Goal: Task Accomplishment & Management: Use online tool/utility

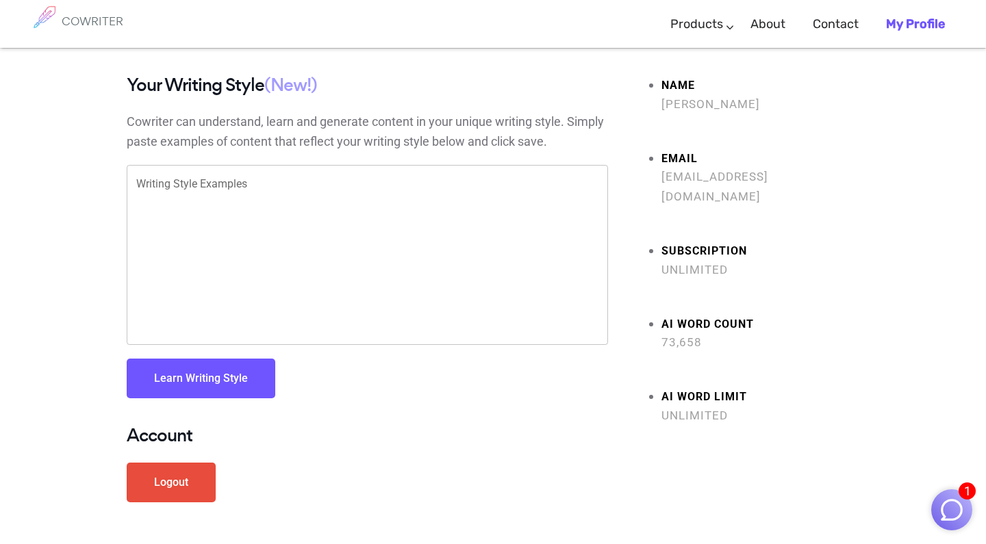
click at [676, 387] on strong "AI Word limit" at bounding box center [760, 397] width 198 height 20
click at [949, 501] on img "button" at bounding box center [951, 510] width 26 height 26
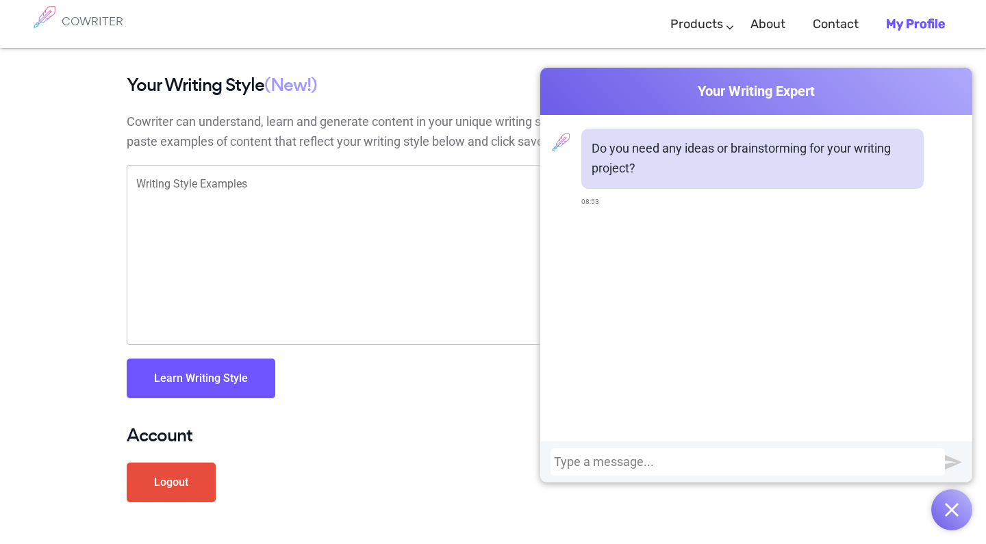
click at [620, 466] on div at bounding box center [747, 462] width 387 height 14
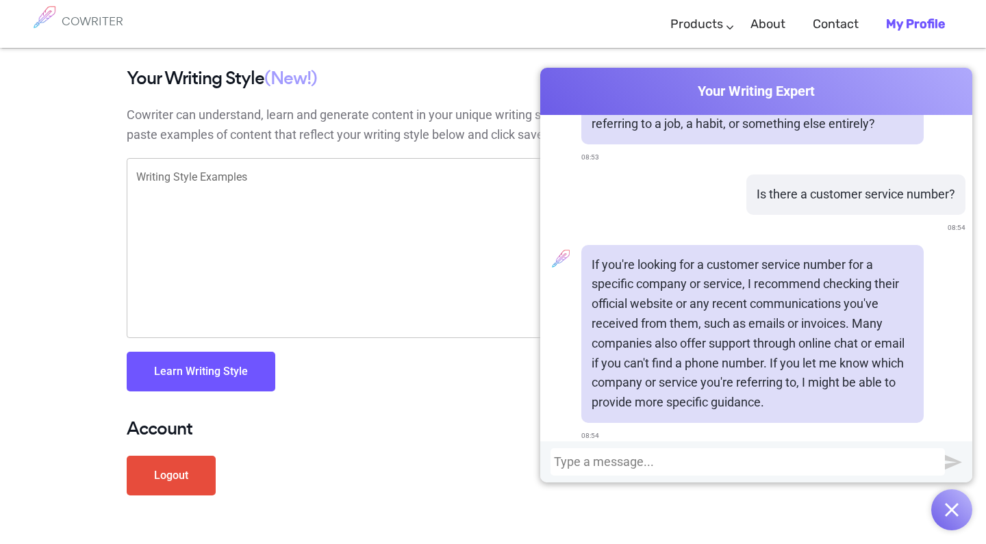
scroll to position [10, 0]
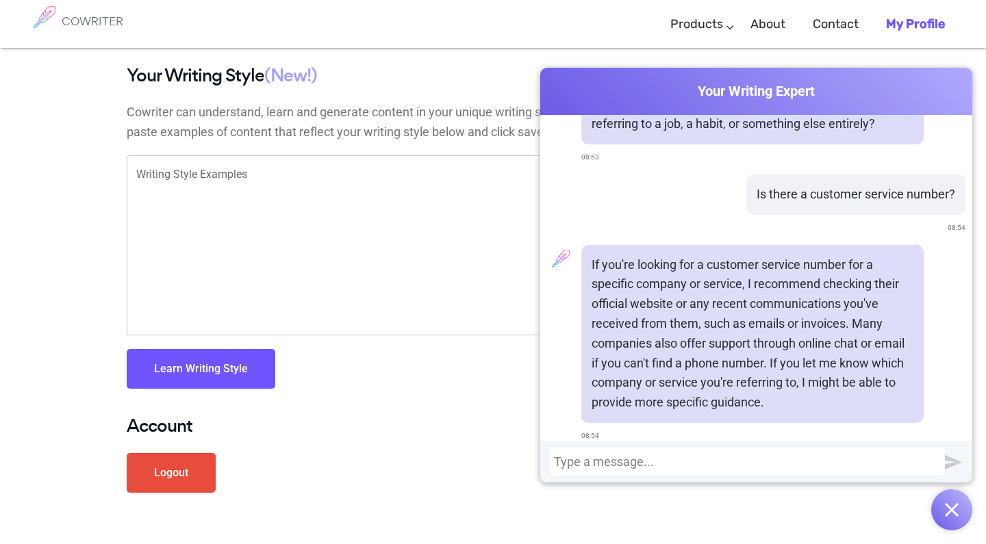
click at [633, 464] on div at bounding box center [747, 462] width 387 height 14
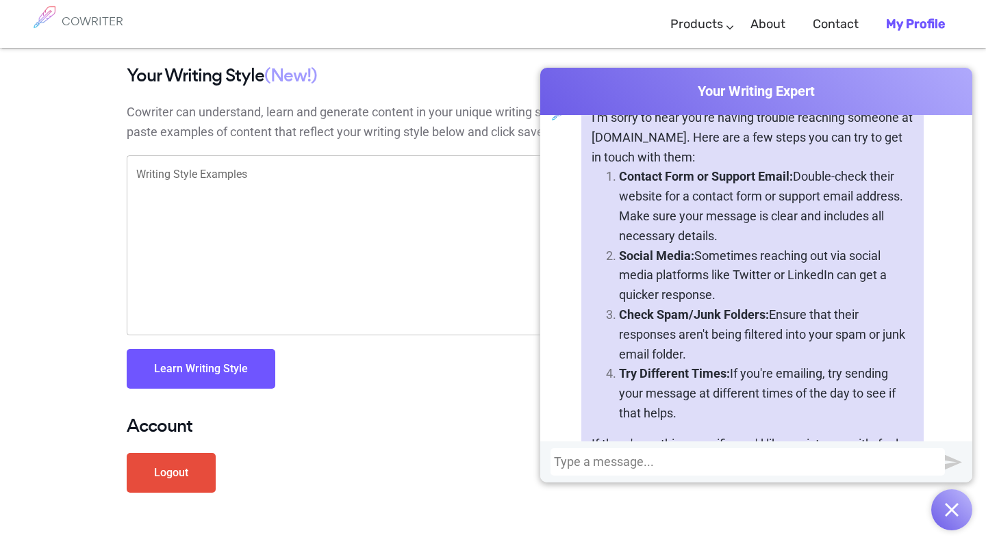
scroll to position [950, 0]
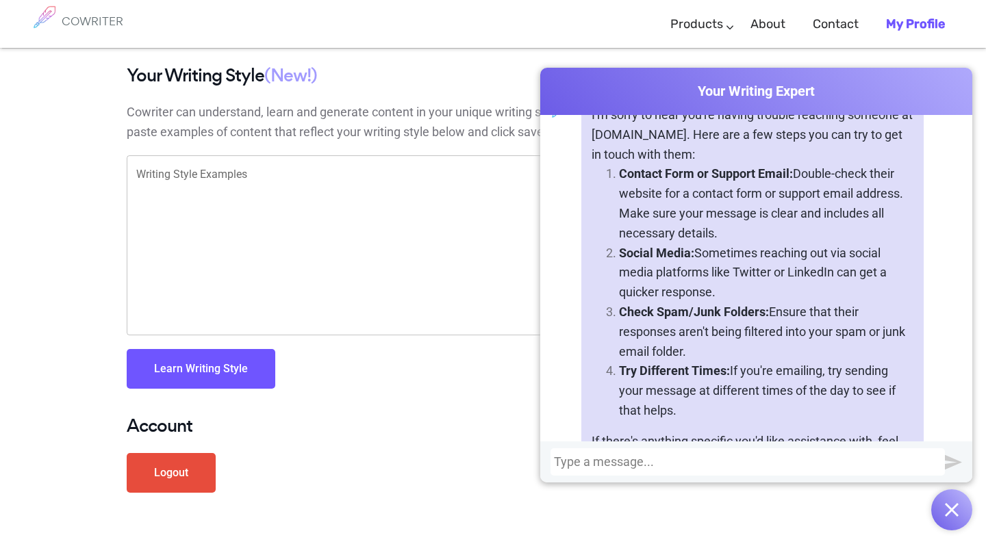
drag, startPoint x: 647, startPoint y: 346, endPoint x: 645, endPoint y: 394, distance: 47.3
click at [645, 394] on p "Try Different Times: If you're emailing, try sending your message at different …" at bounding box center [766, 390] width 294 height 59
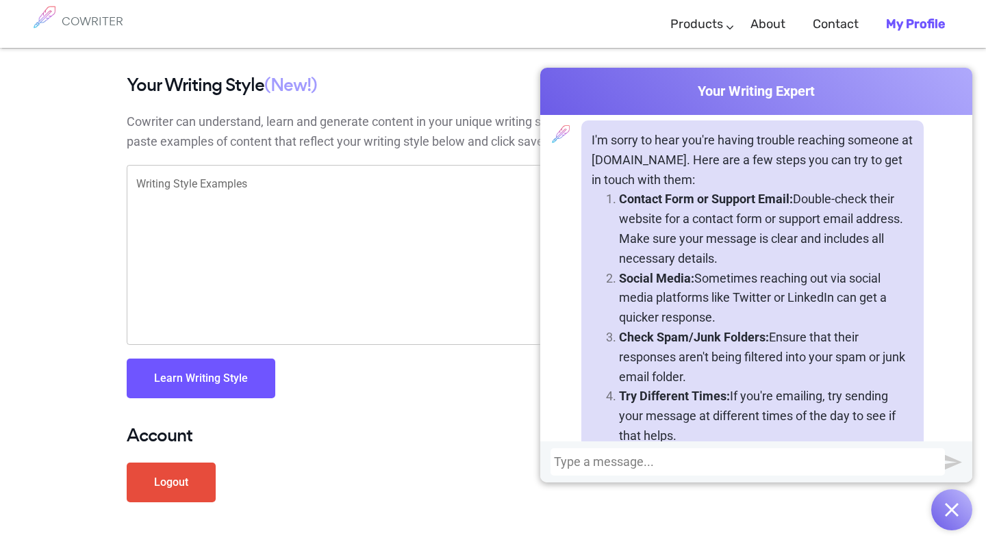
scroll to position [0, 0]
click at [663, 460] on div at bounding box center [747, 462] width 387 height 14
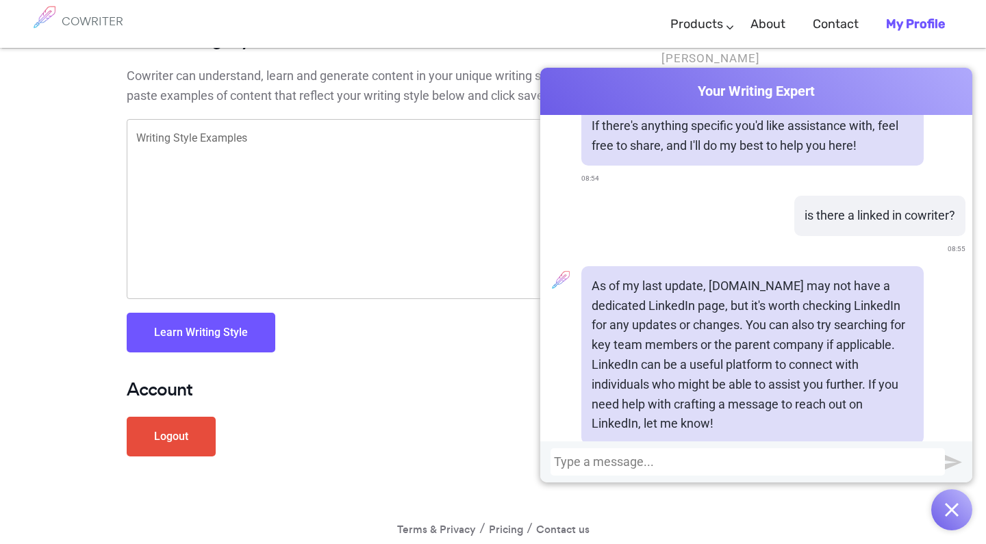
scroll to position [47, 0]
click at [402, 370] on div "Your Writing Style (New!) Cowriter can understand, learn and generate content i…" at bounding box center [367, 203] width 481 height 350
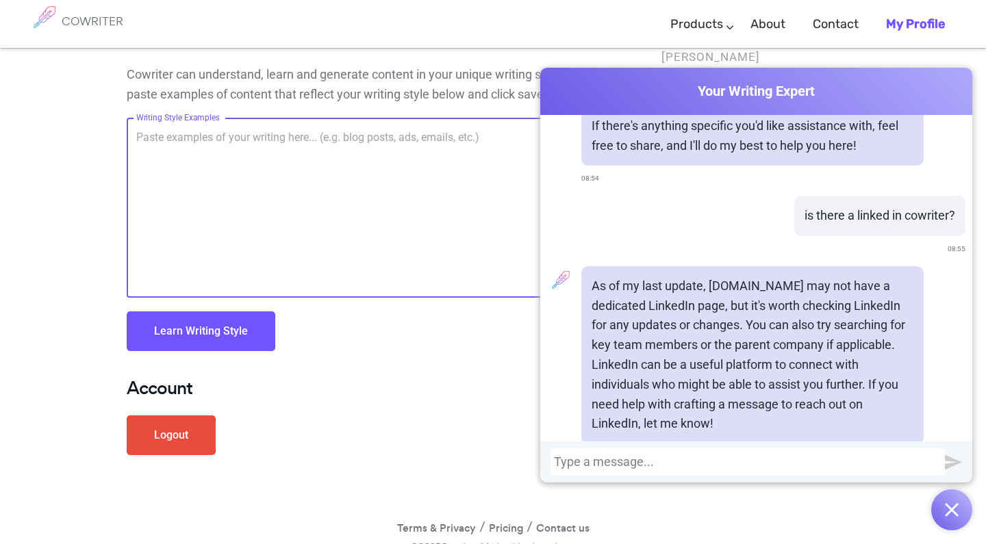
click at [329, 201] on textarea "Writing Style Examples" at bounding box center [367, 207] width 462 height 157
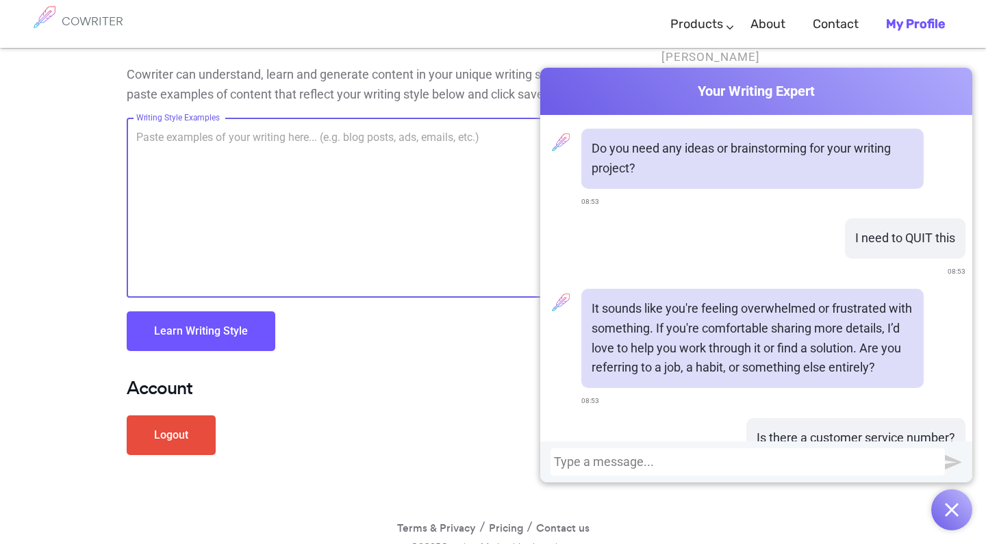
scroll to position [0, 0]
click at [951, 512] on img "button" at bounding box center [951, 510] width 14 height 14
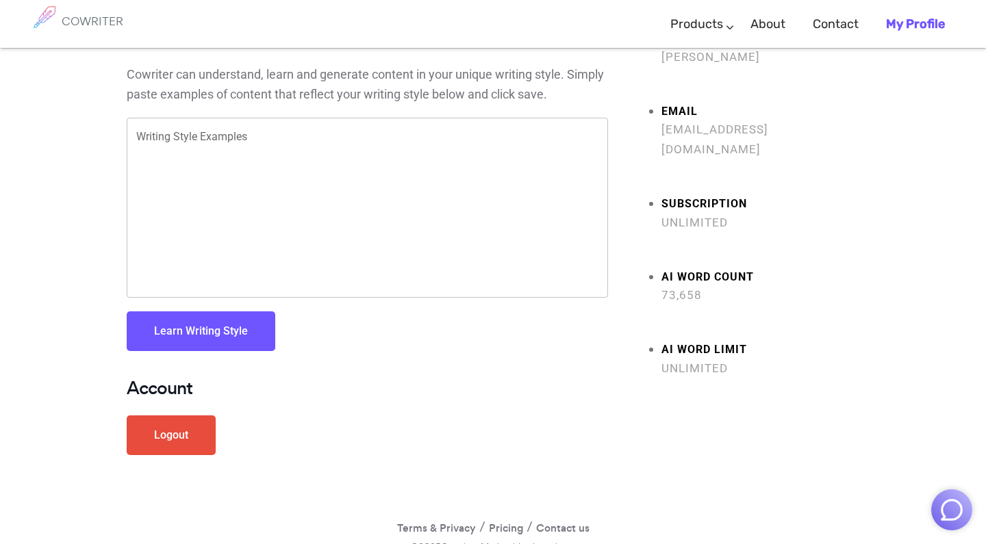
click at [196, 143] on textarea "Writing Style Examples" at bounding box center [367, 207] width 462 height 157
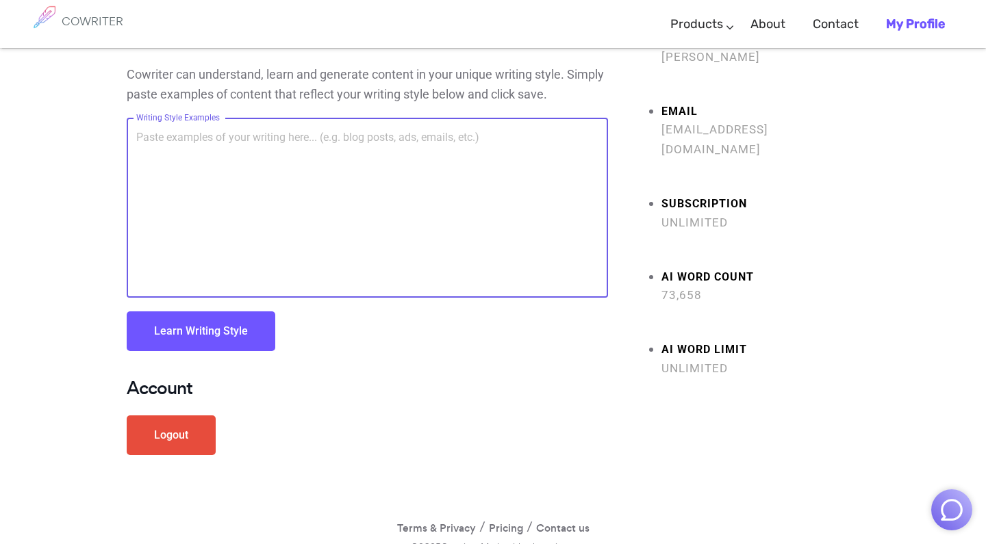
paste textarea "EXT. CAMP PATH – LATE AFTERNOON Josh, Alan, and Neil CREEP through the woods, c…"
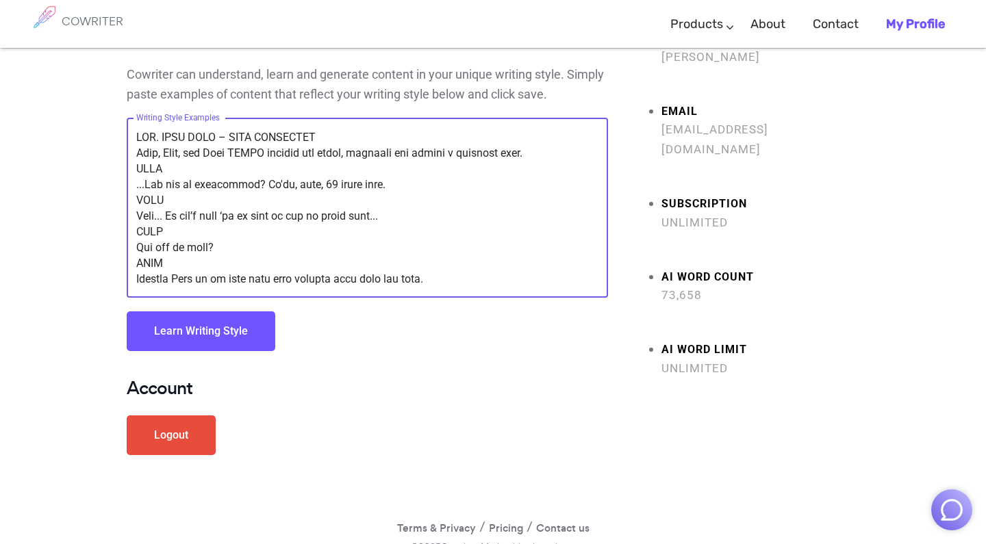
scroll to position [756, 0]
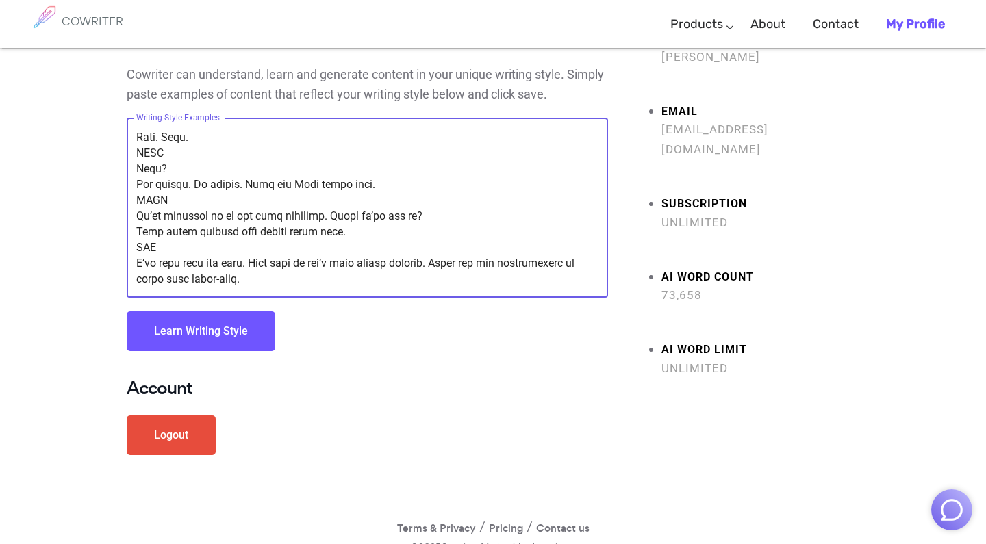
type textarea "EXT. CAMP PATH – LATE AFTERNOON Josh, Alan, and Neil CREEP through the woods, c…"
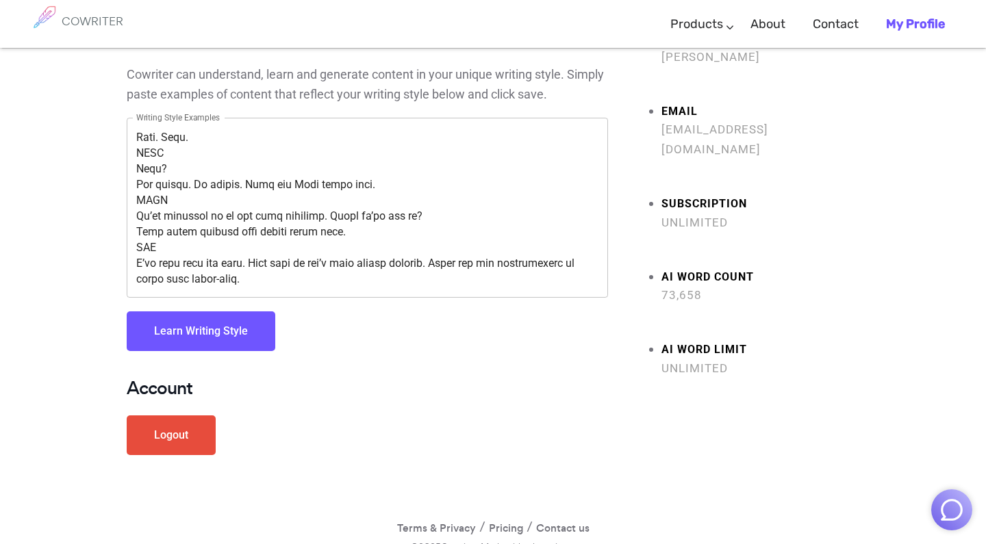
click at [214, 320] on button "Learn Writing Style" at bounding box center [201, 331] width 149 height 40
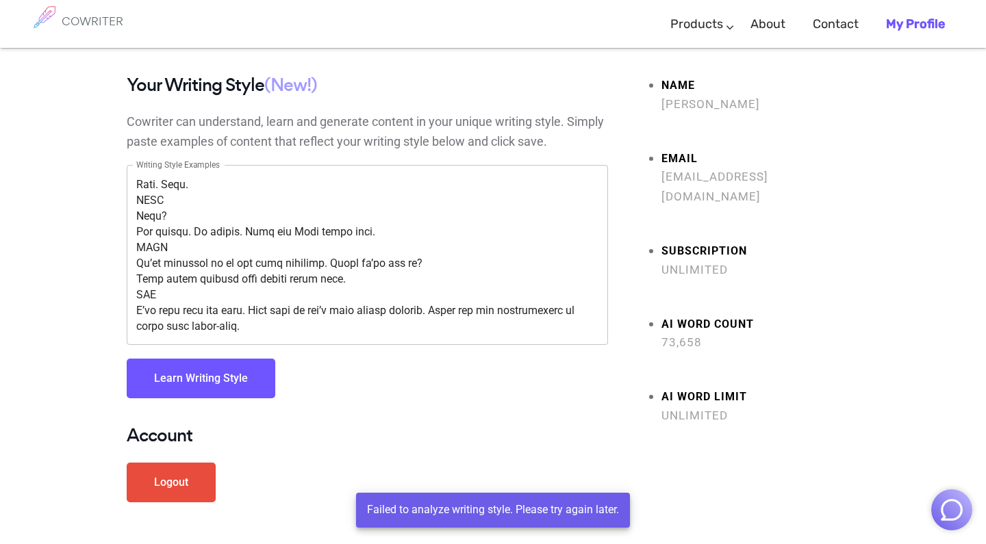
scroll to position [0, 0]
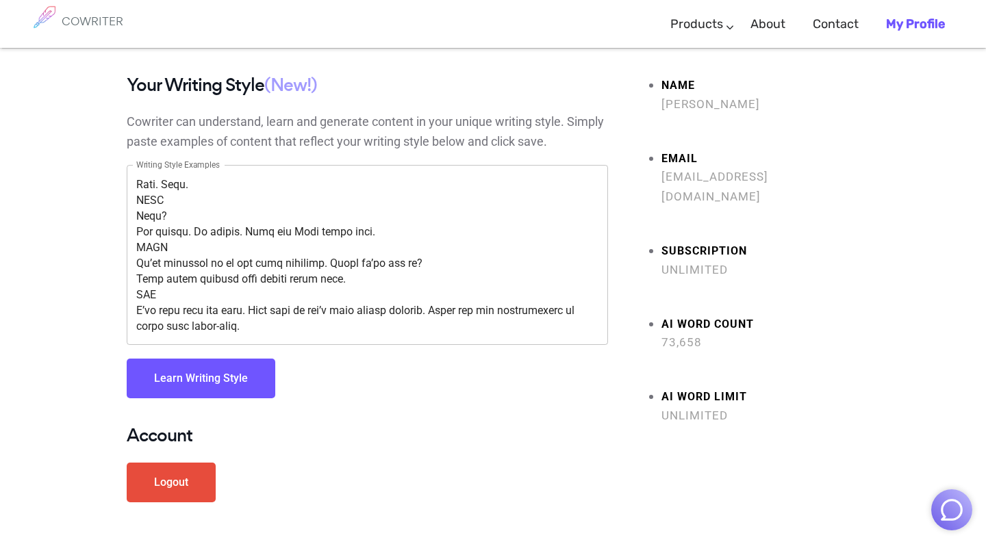
click at [116, 25] on h6 "COWRITER" at bounding box center [93, 21] width 62 height 12
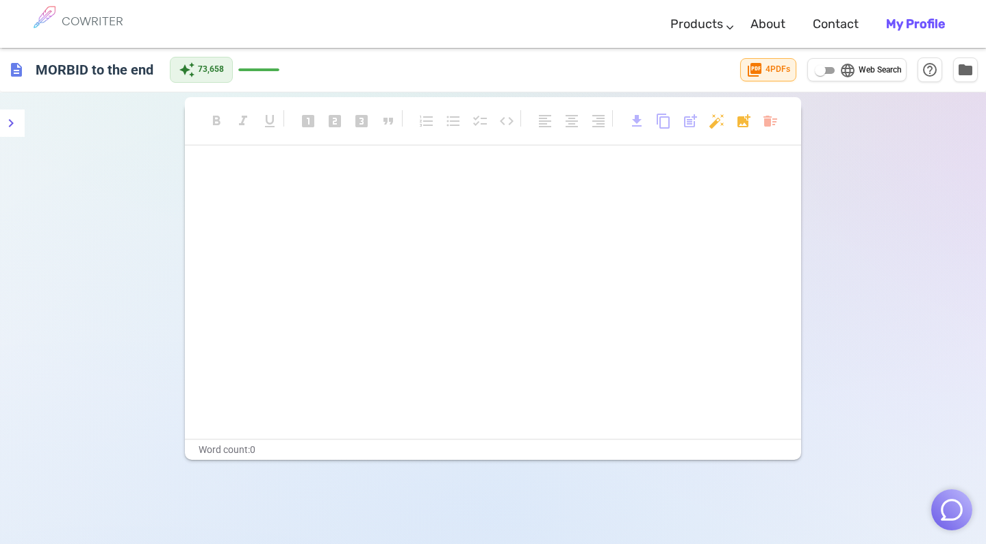
click at [345, 198] on p "﻿" at bounding box center [493, 200] width 582 height 20
click at [931, 73] on span "help_outline" at bounding box center [929, 69] width 16 height 16
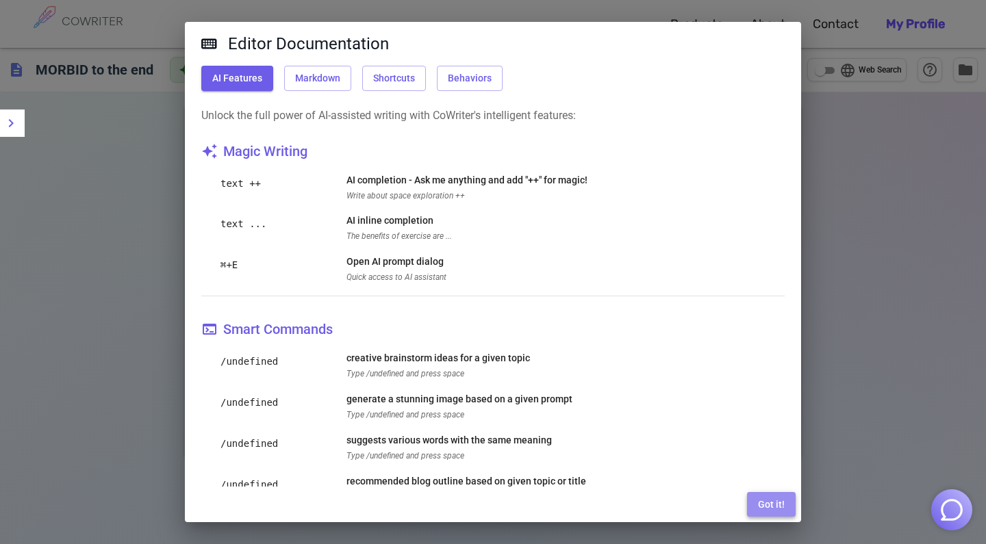
click at [774, 504] on button "Got it!" at bounding box center [771, 504] width 49 height 25
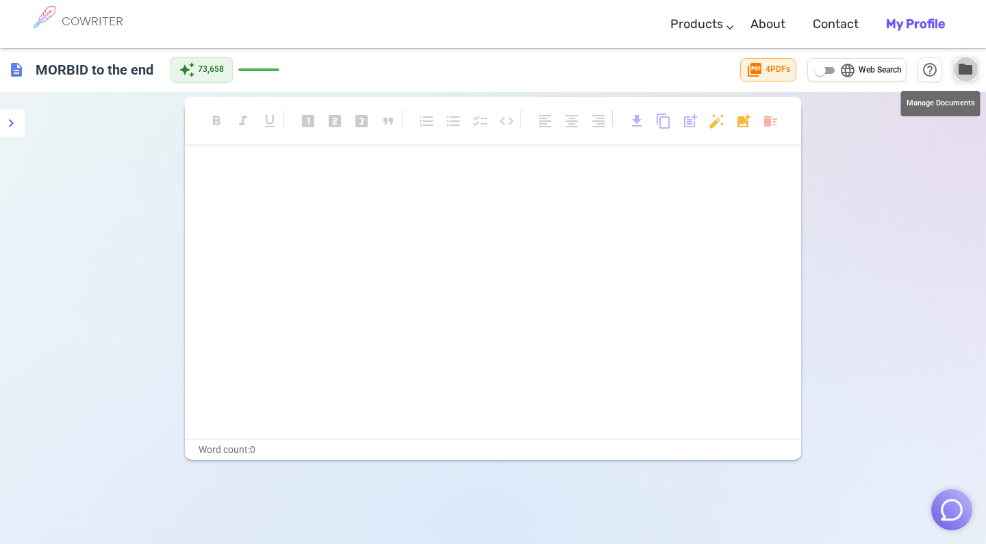
click at [969, 68] on span "folder" at bounding box center [965, 69] width 16 height 16
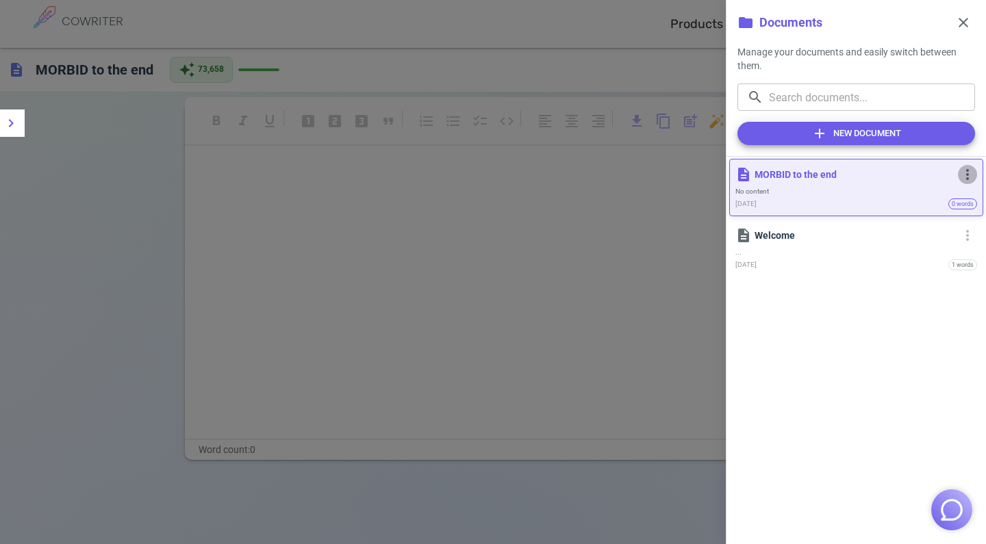
click at [968, 181] on span "more_vert" at bounding box center [967, 174] width 16 height 16
click at [945, 248] on li "delete Delete" at bounding box center [929, 251] width 90 height 25
click at [966, 177] on span "more_vert" at bounding box center [967, 174] width 16 height 16
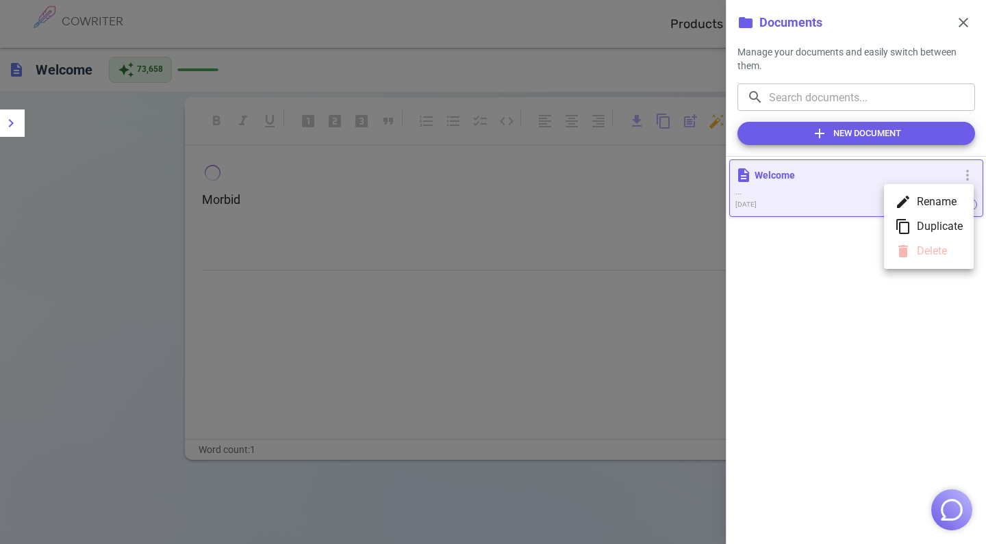
click at [861, 188] on div at bounding box center [493, 272] width 986 height 544
click at [964, 21] on span "close" at bounding box center [963, 22] width 16 height 16
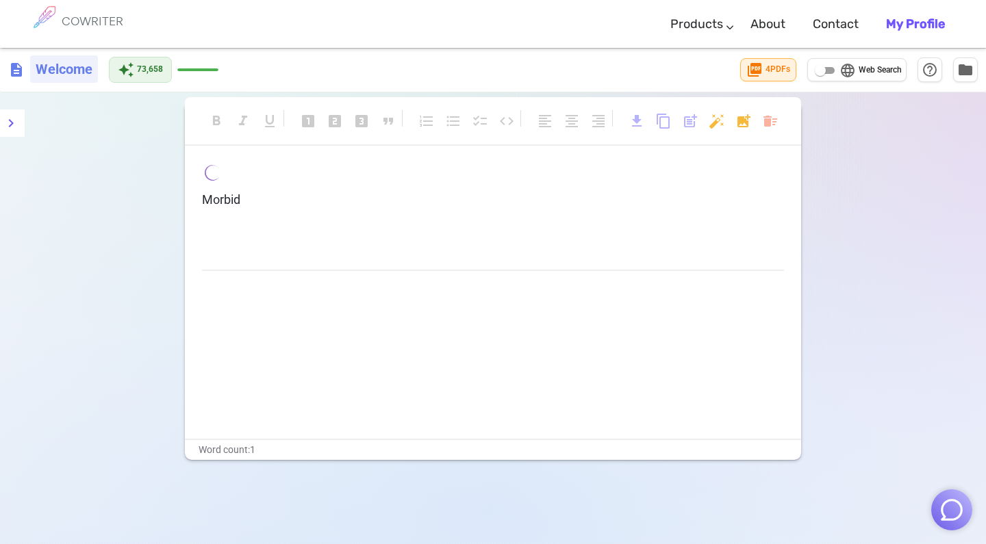
click at [75, 76] on h6 "Welcome" at bounding box center [64, 68] width 68 height 27
click at [17, 68] on span "description" at bounding box center [16, 69] width 16 height 16
click at [17, 68] on span "description" at bounding box center [16, 70] width 16 height 16
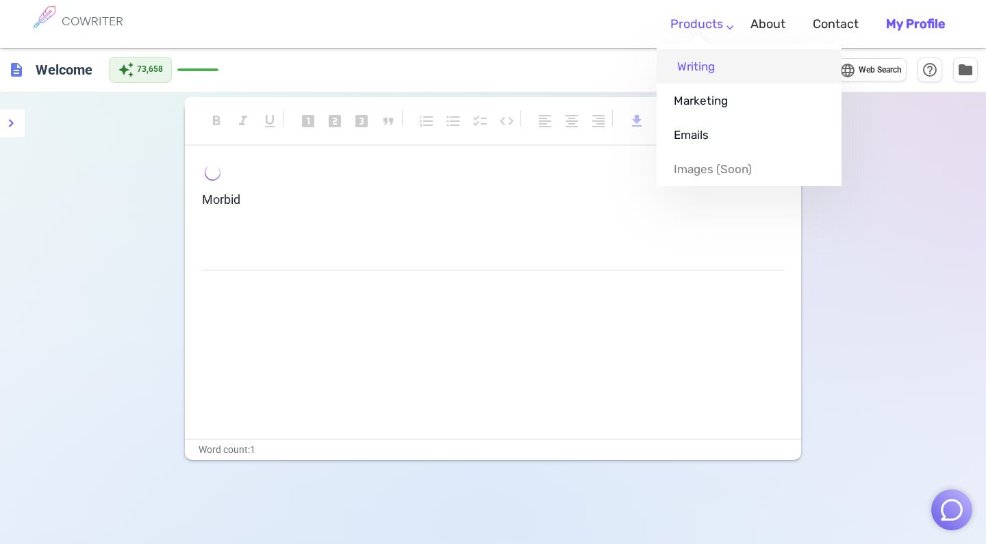
click at [708, 66] on link "Writing" at bounding box center [748, 66] width 185 height 34
click at [706, 103] on link "Marketing" at bounding box center [748, 100] width 185 height 34
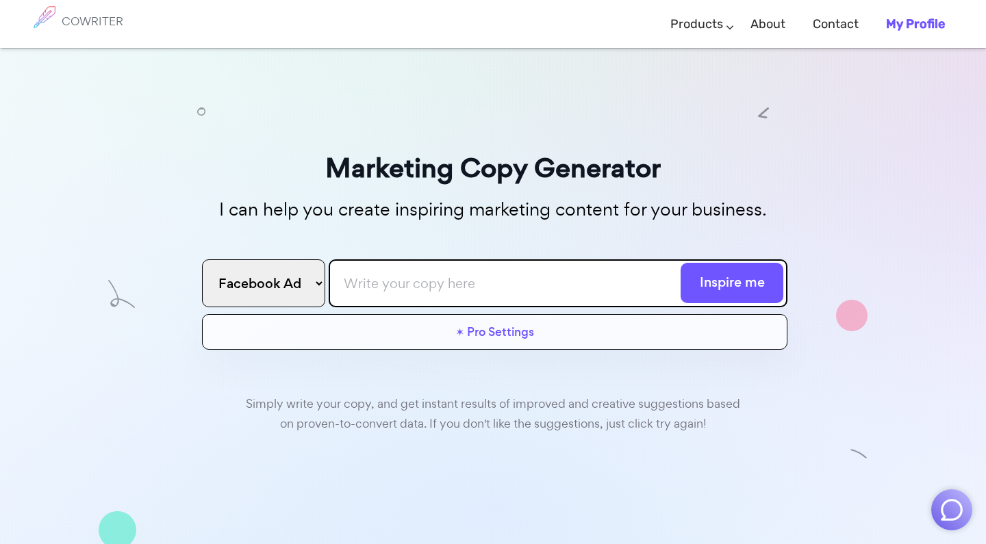
select select "instagram"
click at [404, 290] on input "text" at bounding box center [558, 283] width 459 height 48
type input "Sneak peek at my new movie"
click at [569, 339] on div "✶ Pro Settings 📈 Optimized 😊 Friendly 😂 Funny 🙃 Sarcastic 🥹 Emotional 🤩 Excited…" at bounding box center [494, 332] width 585 height 36
click at [512, 339] on link "✶ Pro Settings" at bounding box center [494, 335] width 79 height 27
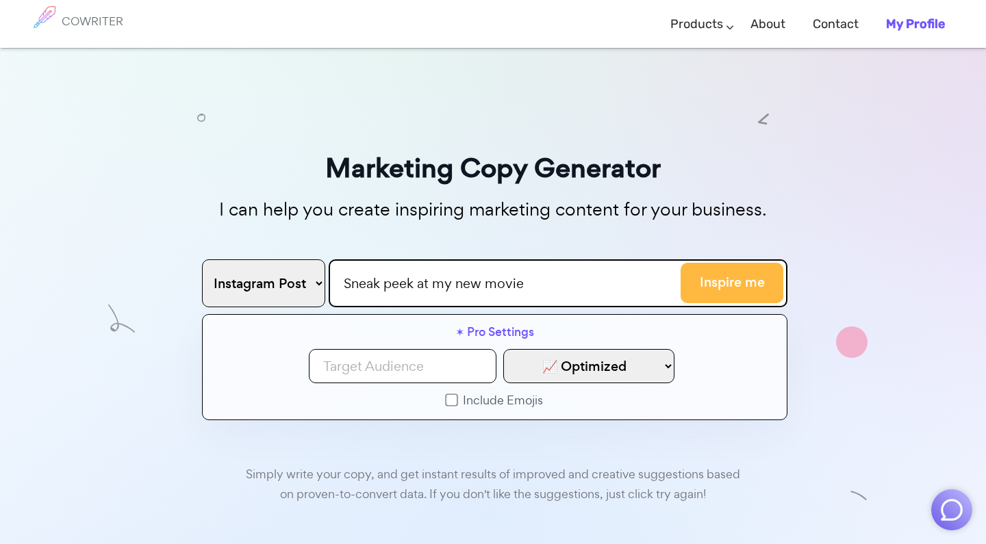
click at [732, 277] on button "Inspire me" at bounding box center [731, 283] width 103 height 40
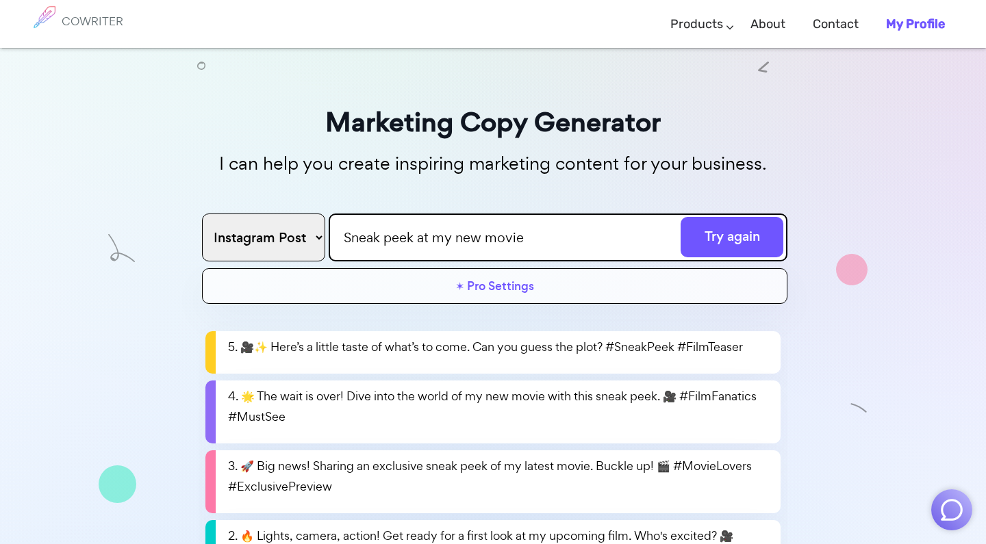
click at [905, 21] on b "My Profile" at bounding box center [915, 23] width 59 height 15
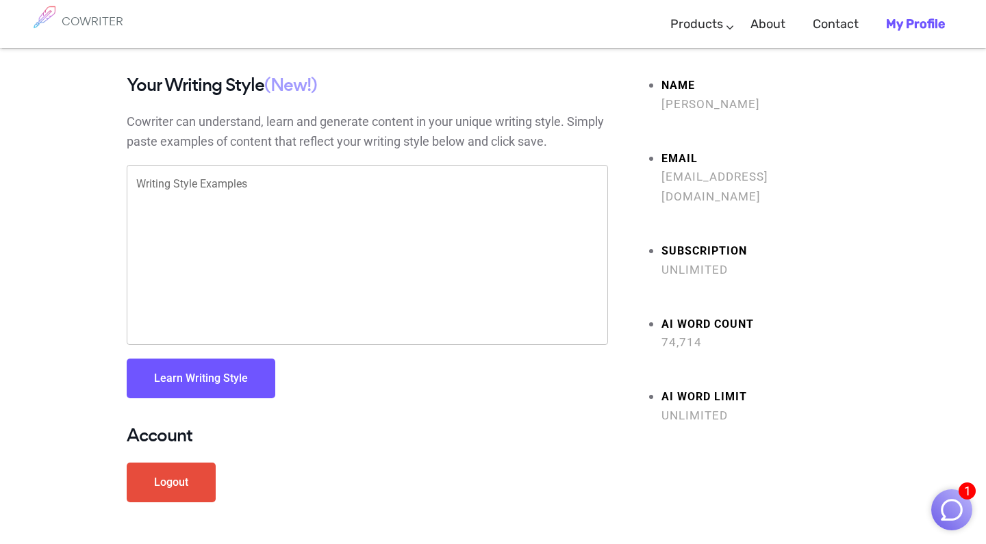
click at [715, 360] on ul "Name [PERSON_NAME] Email [EMAIL_ADDRESS][DOMAIN_NAME] Subscription Unlimited AI…" at bounding box center [743, 250] width 231 height 350
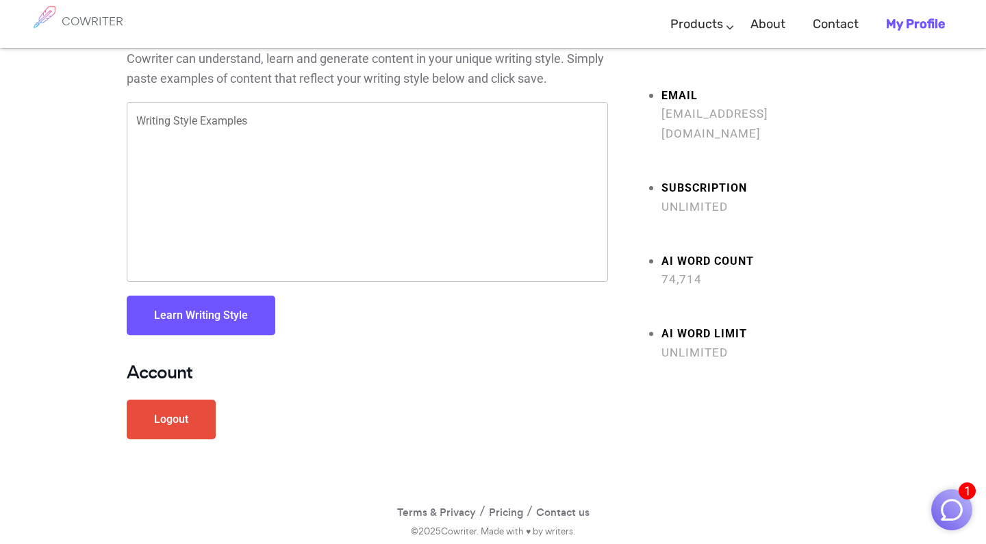
scroll to position [62, 0]
click at [232, 318] on button "Learn Writing Style" at bounding box center [201, 316] width 149 height 40
